Goal: Transaction & Acquisition: Purchase product/service

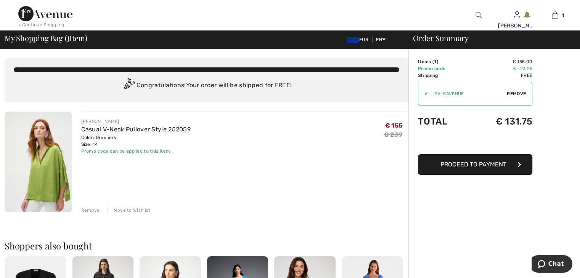
click at [477, 14] on img at bounding box center [478, 15] width 6 height 9
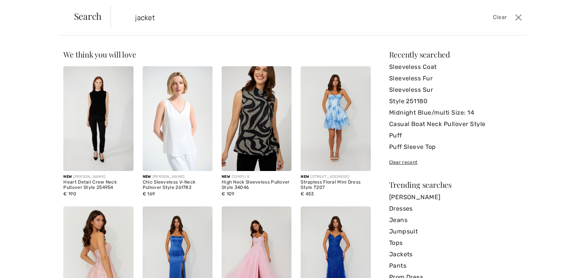
type input "jacket"
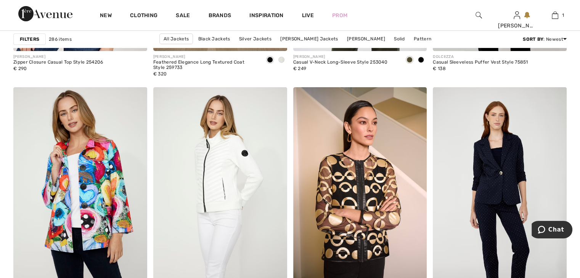
scroll to position [2516, 0]
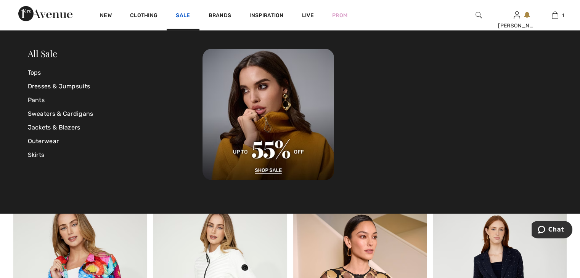
click at [183, 16] on link "Sale" at bounding box center [183, 16] width 14 height 8
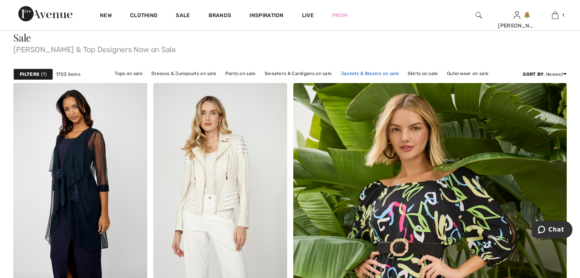
click at [365, 71] on link "Jackets & Blazers on sale" at bounding box center [370, 74] width 66 height 10
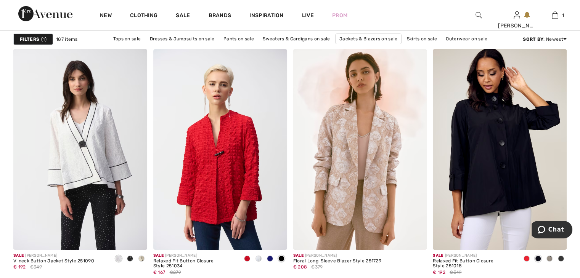
scroll to position [2707, 0]
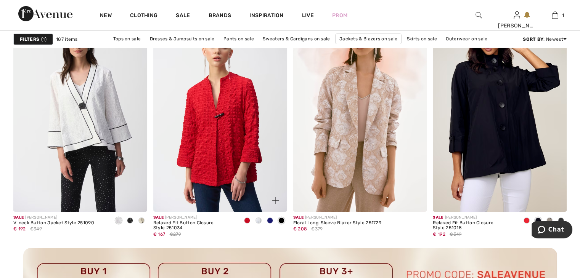
click at [244, 109] on img at bounding box center [220, 111] width 134 height 201
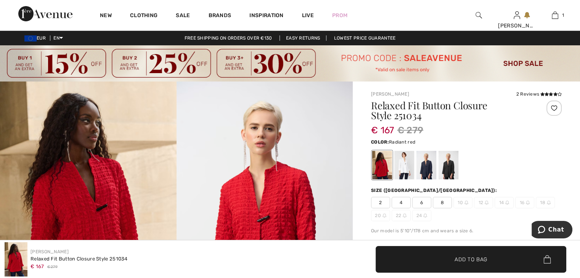
scroll to position [76, 0]
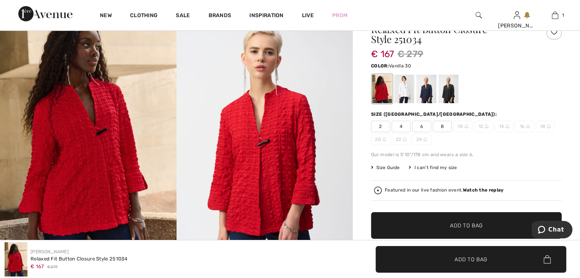
click at [401, 95] on div at bounding box center [404, 89] width 20 height 29
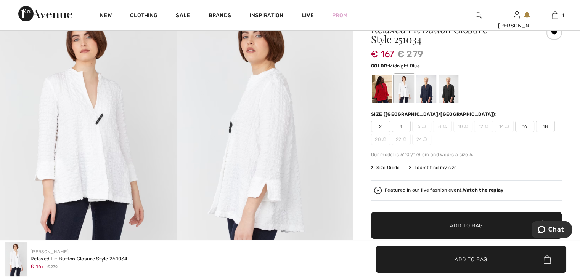
click at [424, 95] on div at bounding box center [426, 89] width 20 height 29
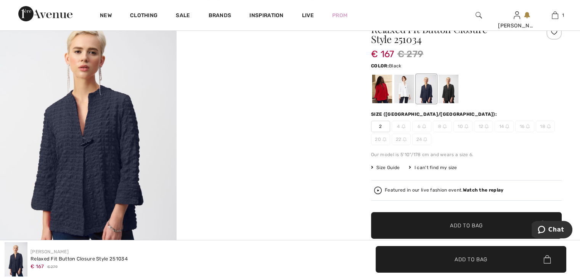
click at [447, 96] on div at bounding box center [448, 89] width 20 height 29
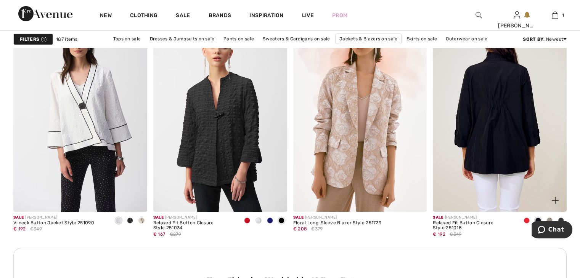
click at [518, 109] on img at bounding box center [500, 111] width 134 height 201
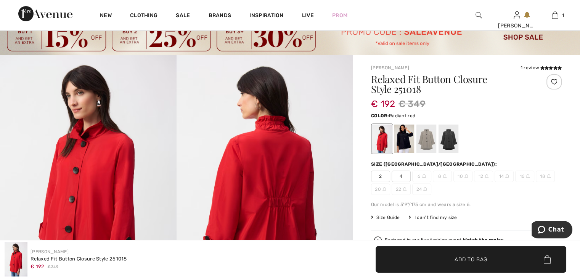
scroll to position [76, 0]
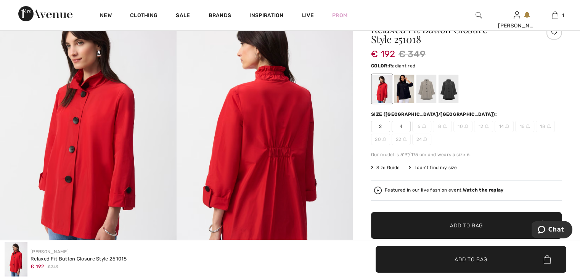
click at [381, 92] on div at bounding box center [382, 89] width 20 height 29
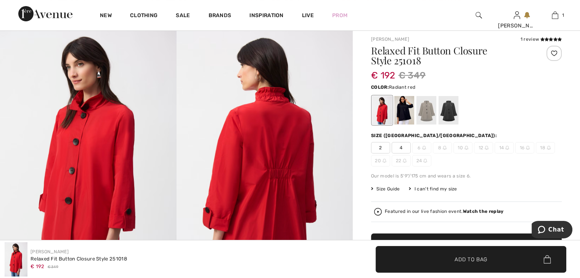
scroll to position [38, 0]
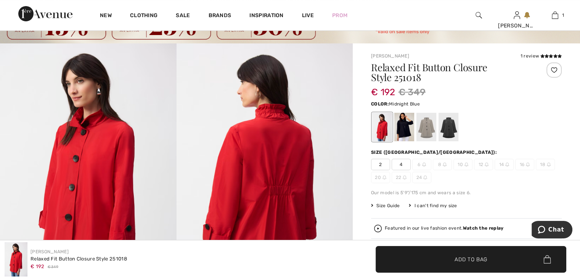
click at [404, 129] on div at bounding box center [404, 127] width 20 height 29
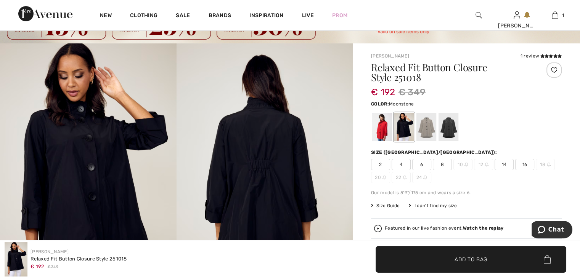
click at [422, 128] on div at bounding box center [426, 127] width 20 height 29
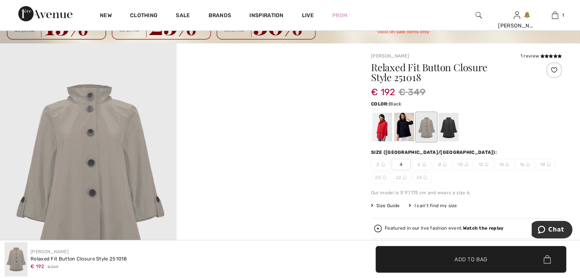
click at [445, 130] on div at bounding box center [448, 127] width 20 height 29
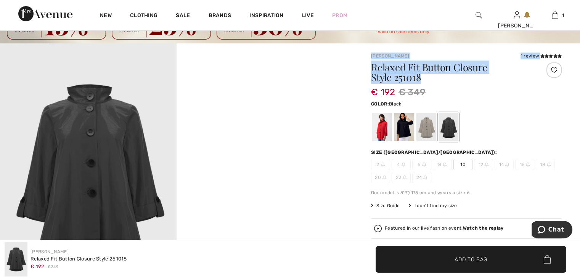
drag, startPoint x: 368, startPoint y: 56, endPoint x: 433, endPoint y: 80, distance: 69.6
copy div "[PERSON_NAME] 1 review 1 review Relaxed Fit Button Closure Style 251018"
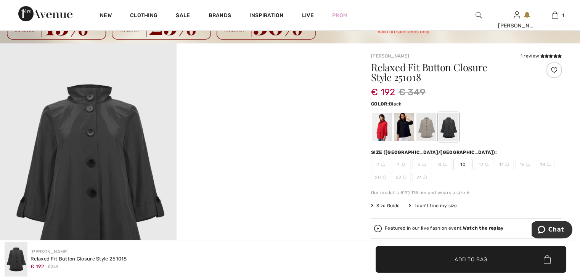
click at [447, 130] on div at bounding box center [448, 127] width 20 height 29
click at [427, 130] on div at bounding box center [426, 127] width 20 height 29
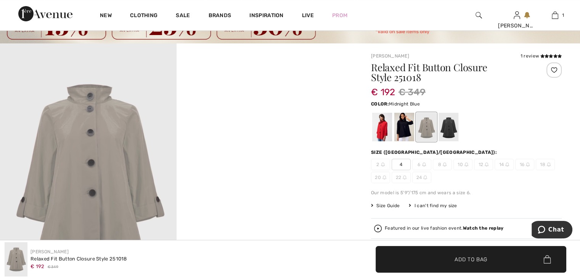
click at [407, 132] on div at bounding box center [404, 127] width 20 height 29
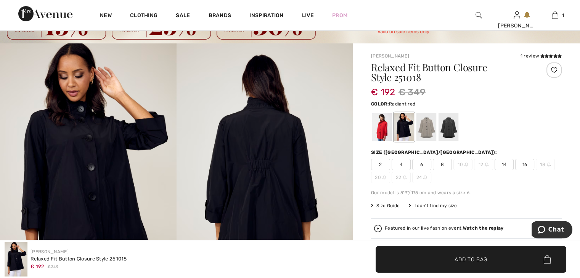
click at [383, 133] on div at bounding box center [382, 127] width 20 height 29
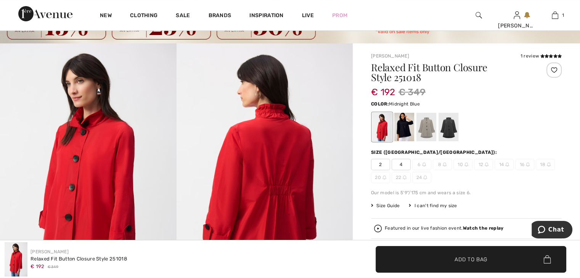
click at [406, 128] on div at bounding box center [404, 127] width 20 height 29
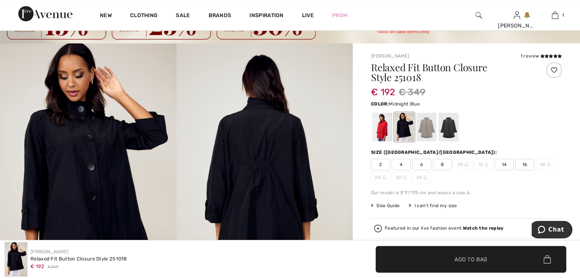
click at [504, 166] on span "14" at bounding box center [504, 164] width 19 height 11
click at [487, 254] on span "✔ Added to Bag Add to Bag" at bounding box center [471, 259] width 191 height 27
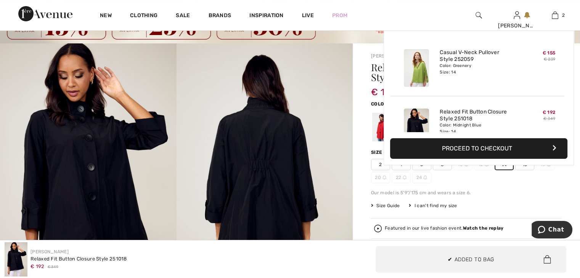
scroll to position [23, 0]
